Goal: Entertainment & Leisure: Consume media (video, audio)

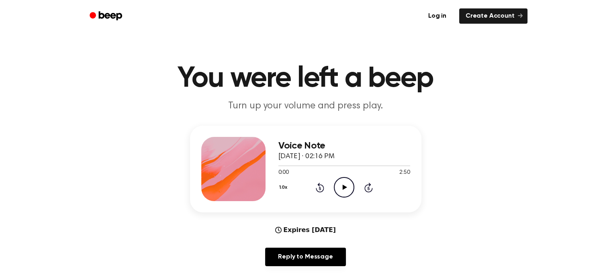
click at [341, 184] on icon "Play Audio" at bounding box center [344, 187] width 20 height 20
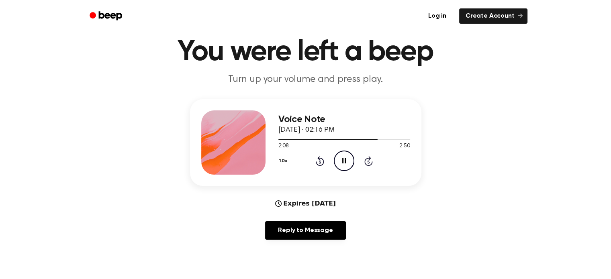
click at [344, 165] on icon "Pause Audio" at bounding box center [344, 161] width 20 height 20
click at [347, 160] on icon at bounding box center [345, 160] width 4 height 5
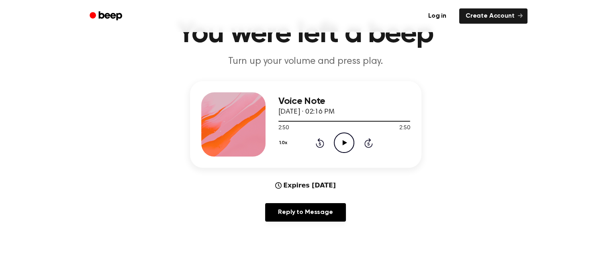
scroll to position [51, 0]
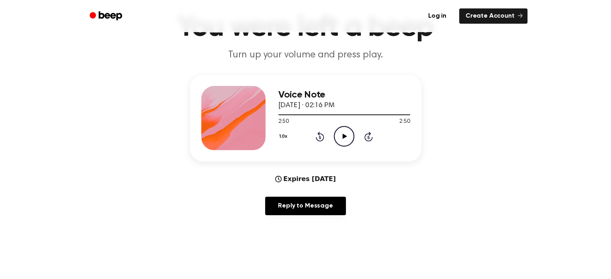
click at [338, 135] on icon "Play Audio" at bounding box center [344, 136] width 20 height 20
click at [320, 140] on icon "Rewind 5 seconds" at bounding box center [319, 136] width 9 height 10
click at [344, 133] on icon "Pause Audio" at bounding box center [344, 136] width 20 height 20
click at [344, 133] on icon "Play Audio" at bounding box center [344, 136] width 20 height 20
click at [344, 133] on icon "Pause Audio" at bounding box center [344, 136] width 20 height 20
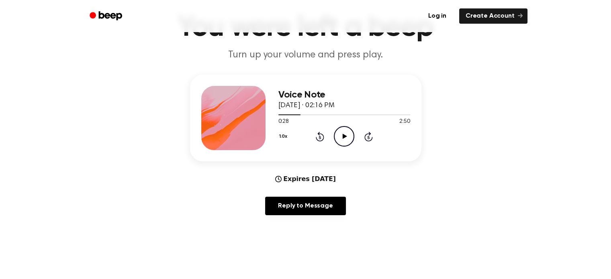
click at [344, 133] on icon "Play Audio" at bounding box center [344, 136] width 20 height 20
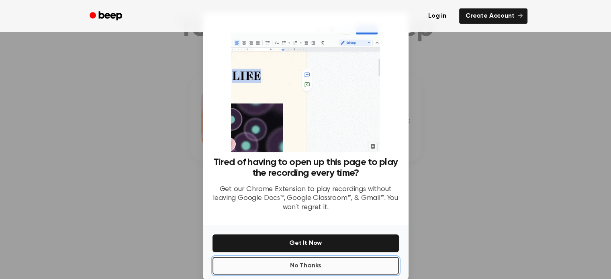
click at [340, 262] on button "No Thanks" at bounding box center [306, 266] width 186 height 18
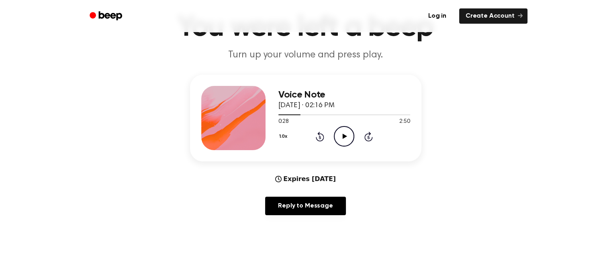
click at [343, 145] on icon "Play Audio" at bounding box center [344, 136] width 20 height 20
click at [343, 145] on icon "Pause Audio" at bounding box center [344, 136] width 20 height 20
click at [339, 137] on icon "Play Audio" at bounding box center [344, 136] width 20 height 20
click at [341, 138] on icon "Pause Audio" at bounding box center [344, 136] width 20 height 20
